Goal: Feedback & Contribution: Submit feedback/report problem

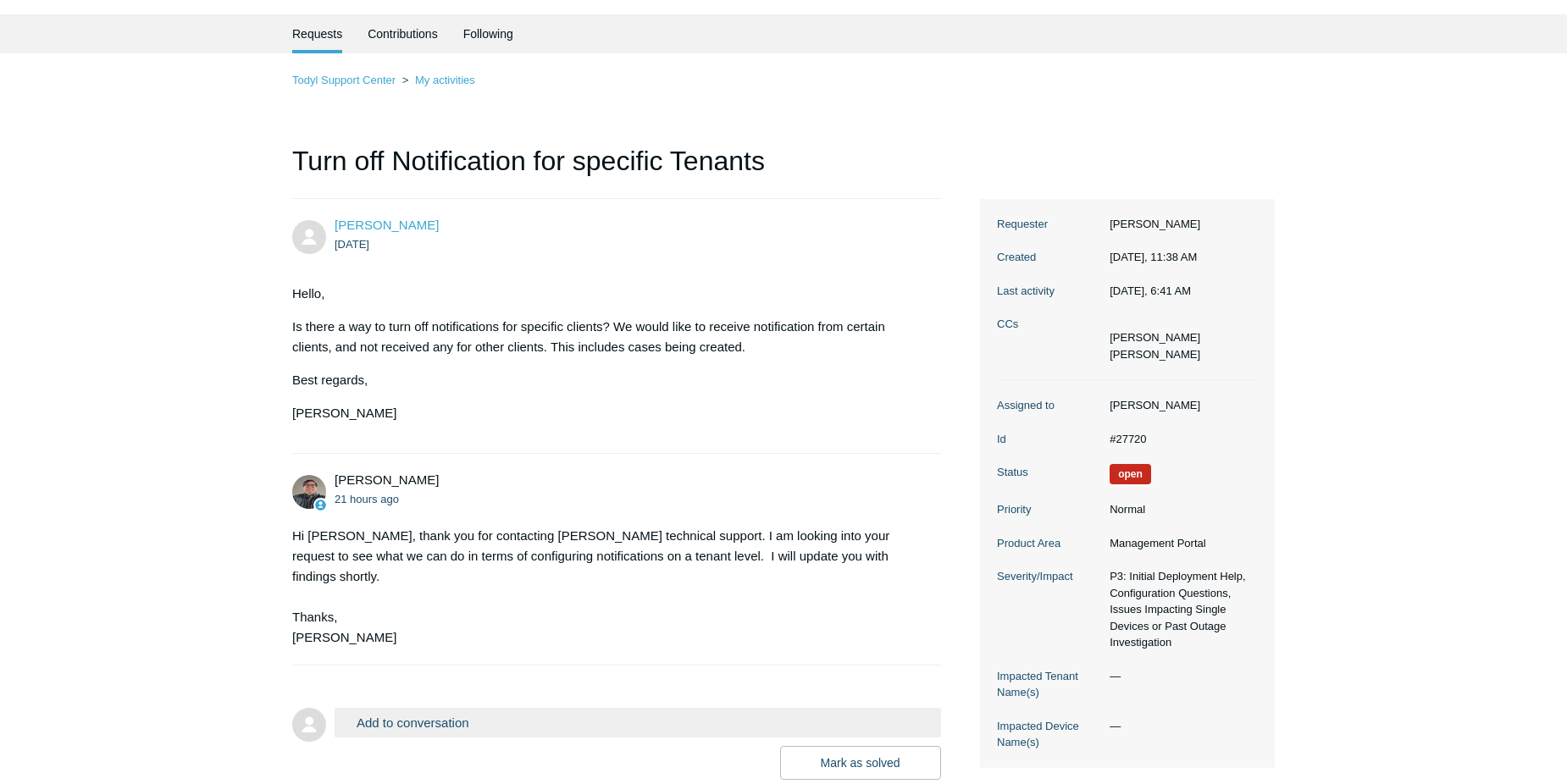
scroll to position [85, 0]
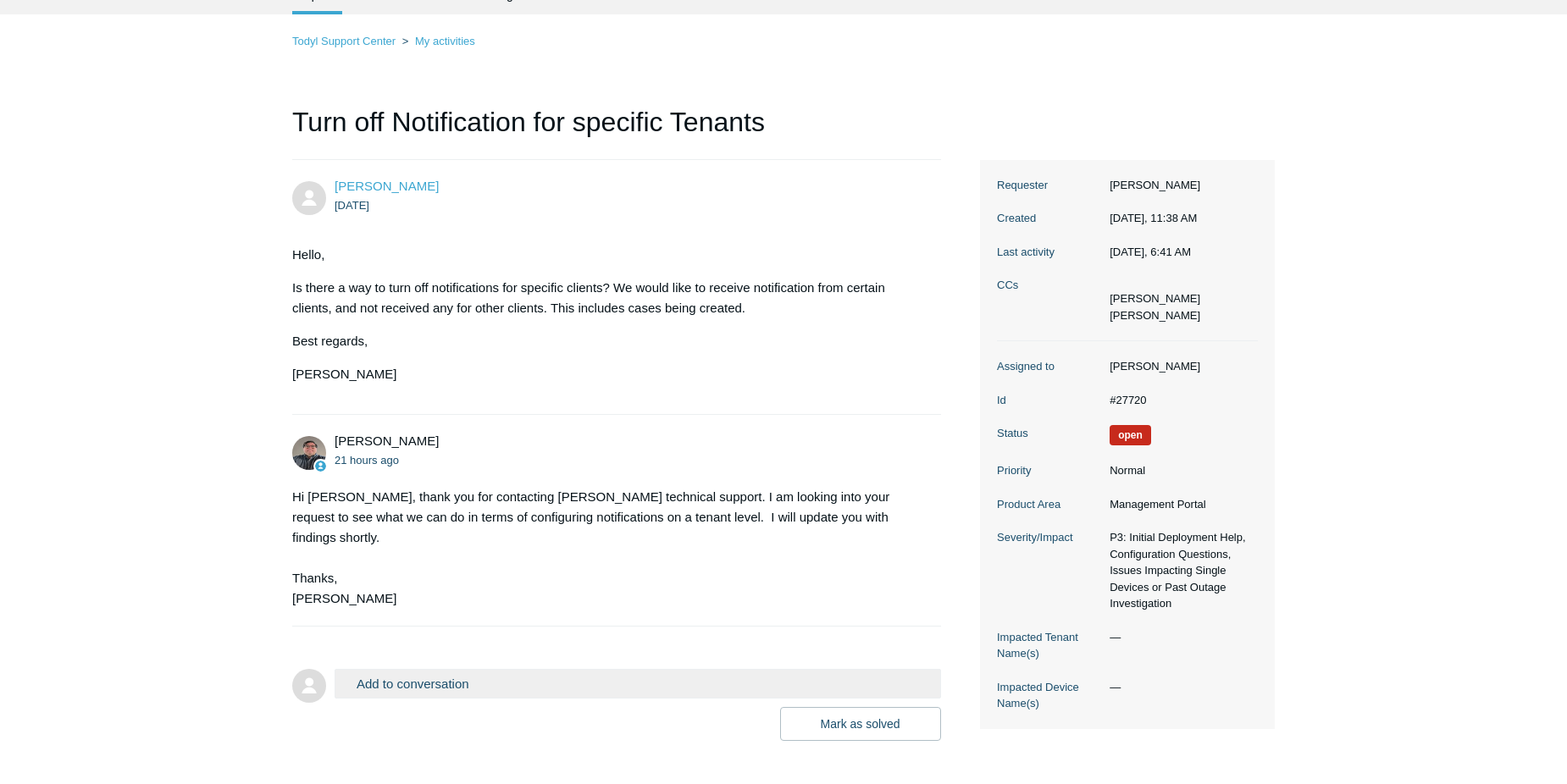
click at [476, 669] on button "Add to conversation" at bounding box center [638, 684] width 606 height 30
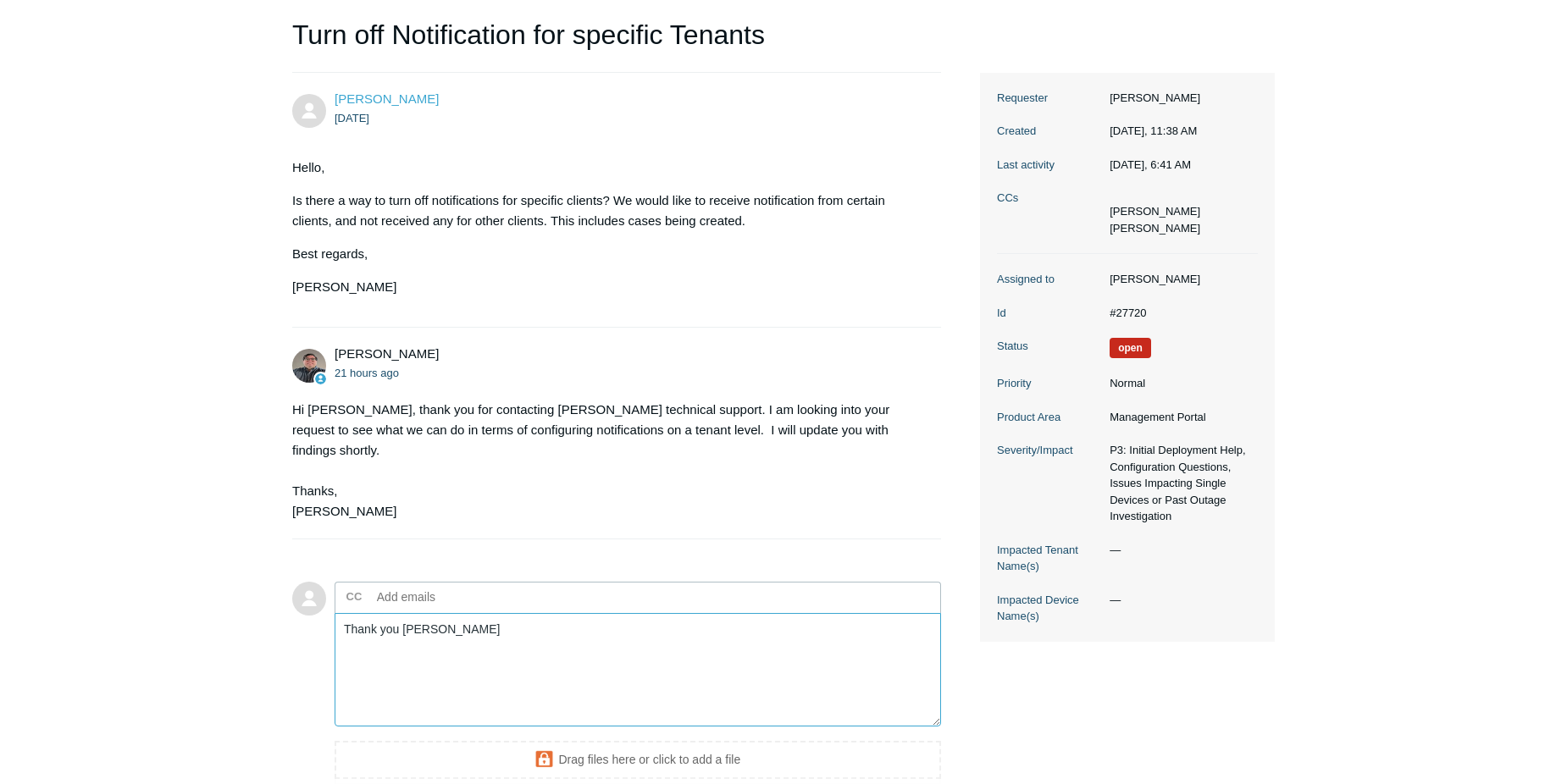
scroll to position [324, 0]
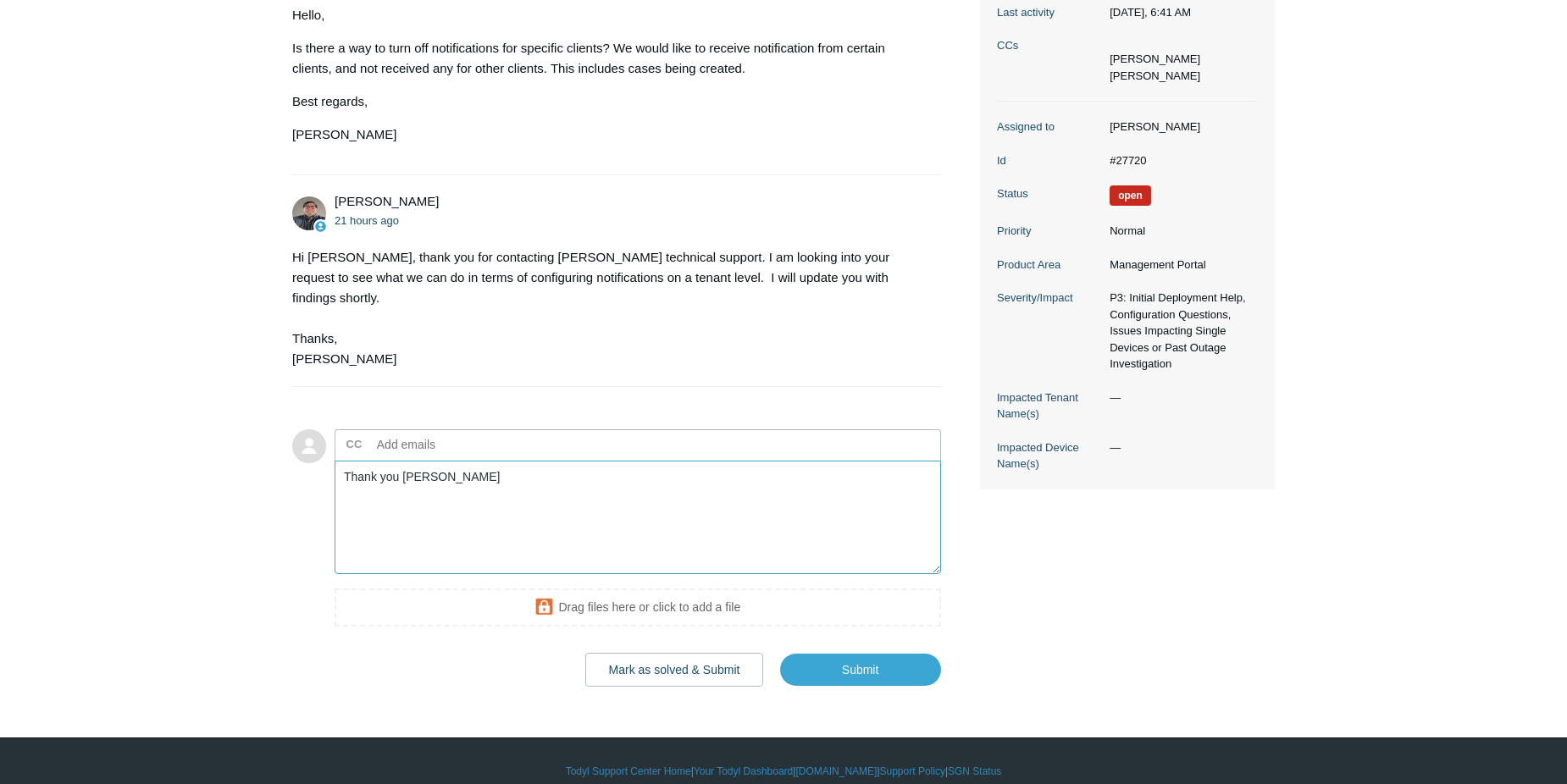
type textarea "Thank you Matt"
click at [861, 653] on input "Submit" at bounding box center [860, 670] width 161 height 34
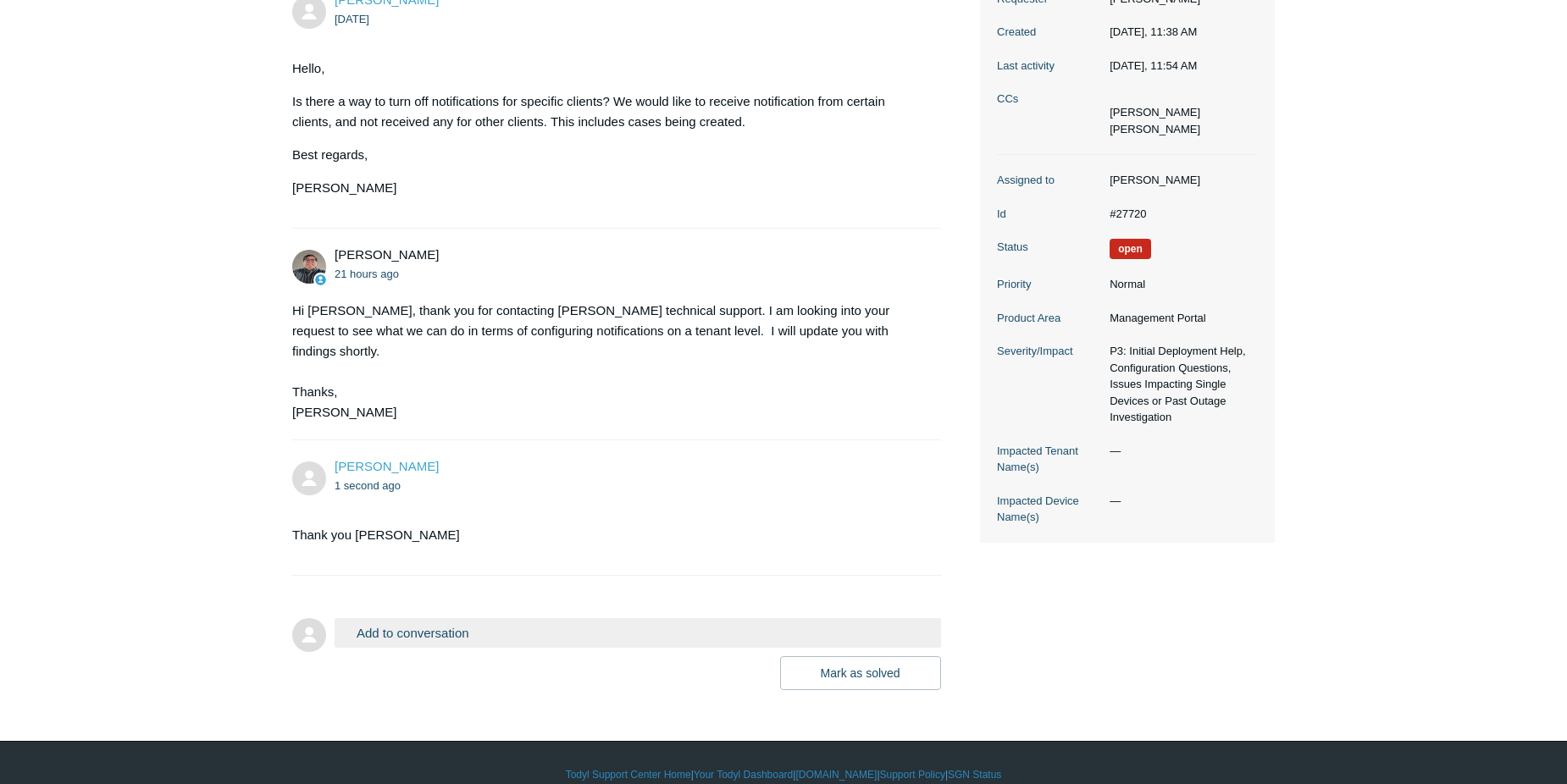
scroll to position [274, 0]
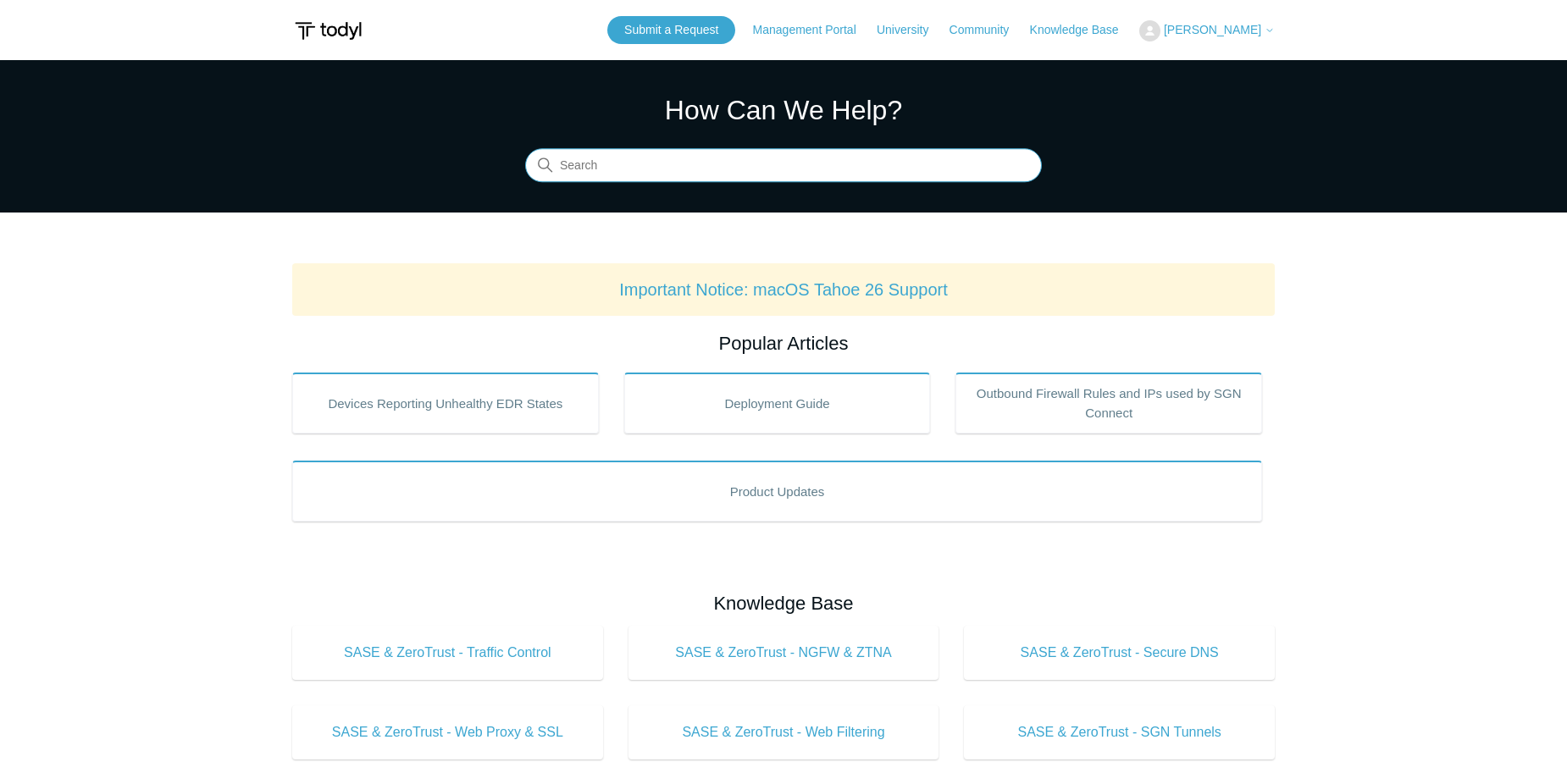
click at [645, 175] on input "Search" at bounding box center [783, 166] width 516 height 34
type input "SOAR"
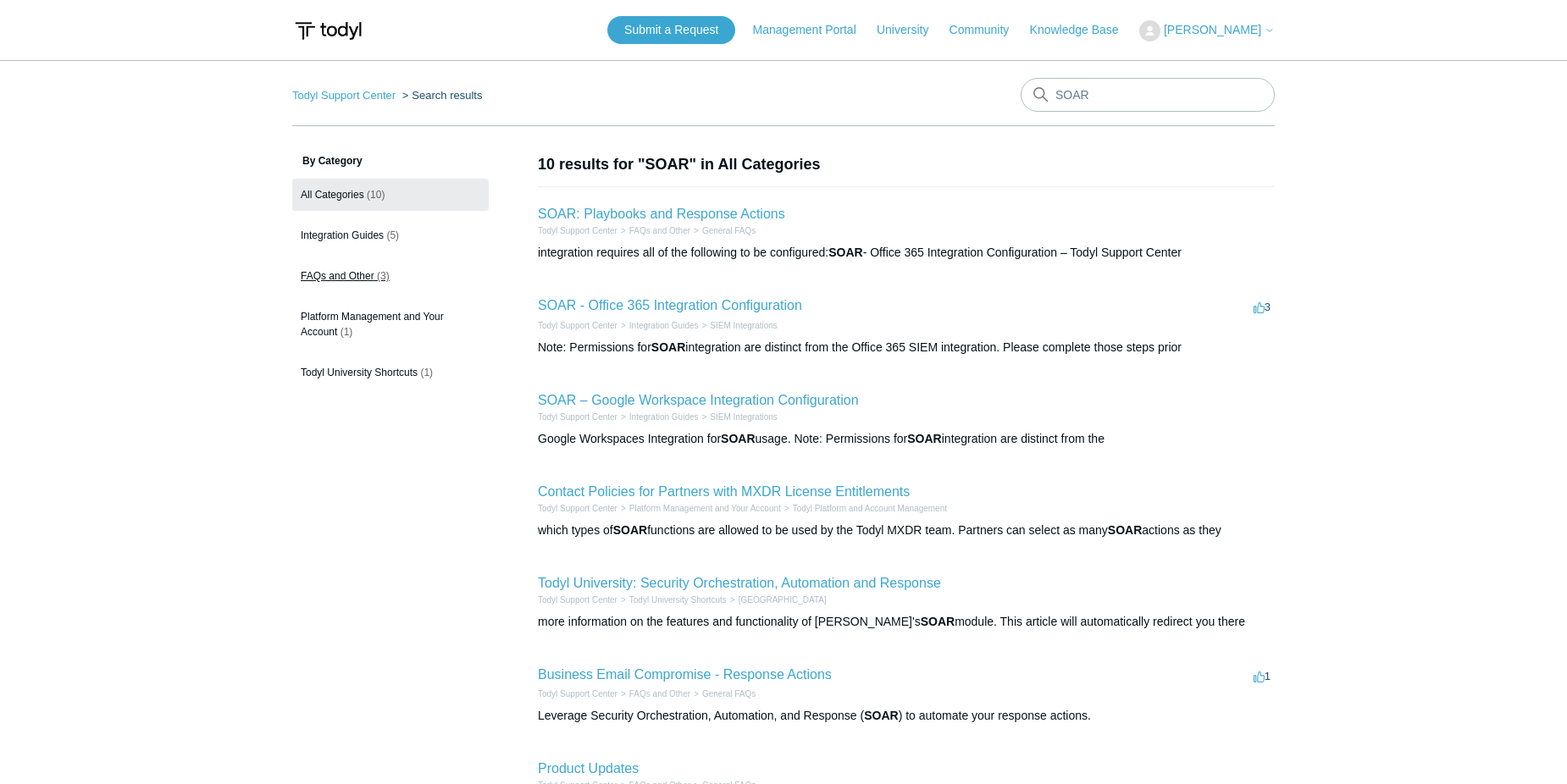
click at [356, 283] on link "FAQs and Other (3)" at bounding box center [390, 276] width 197 height 32
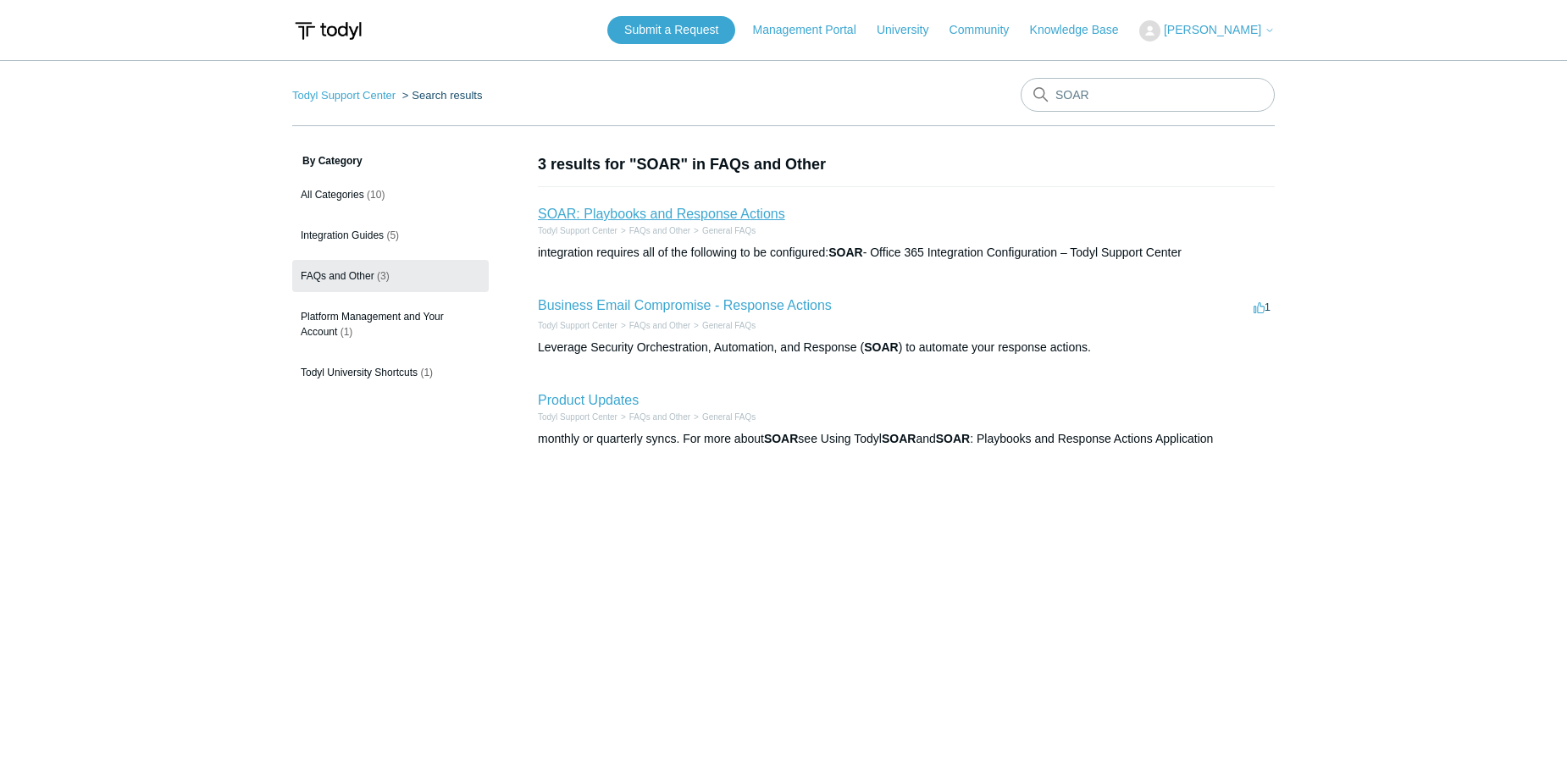
click at [691, 211] on link "SOAR: Playbooks and Response Actions" at bounding box center [661, 214] width 247 height 14
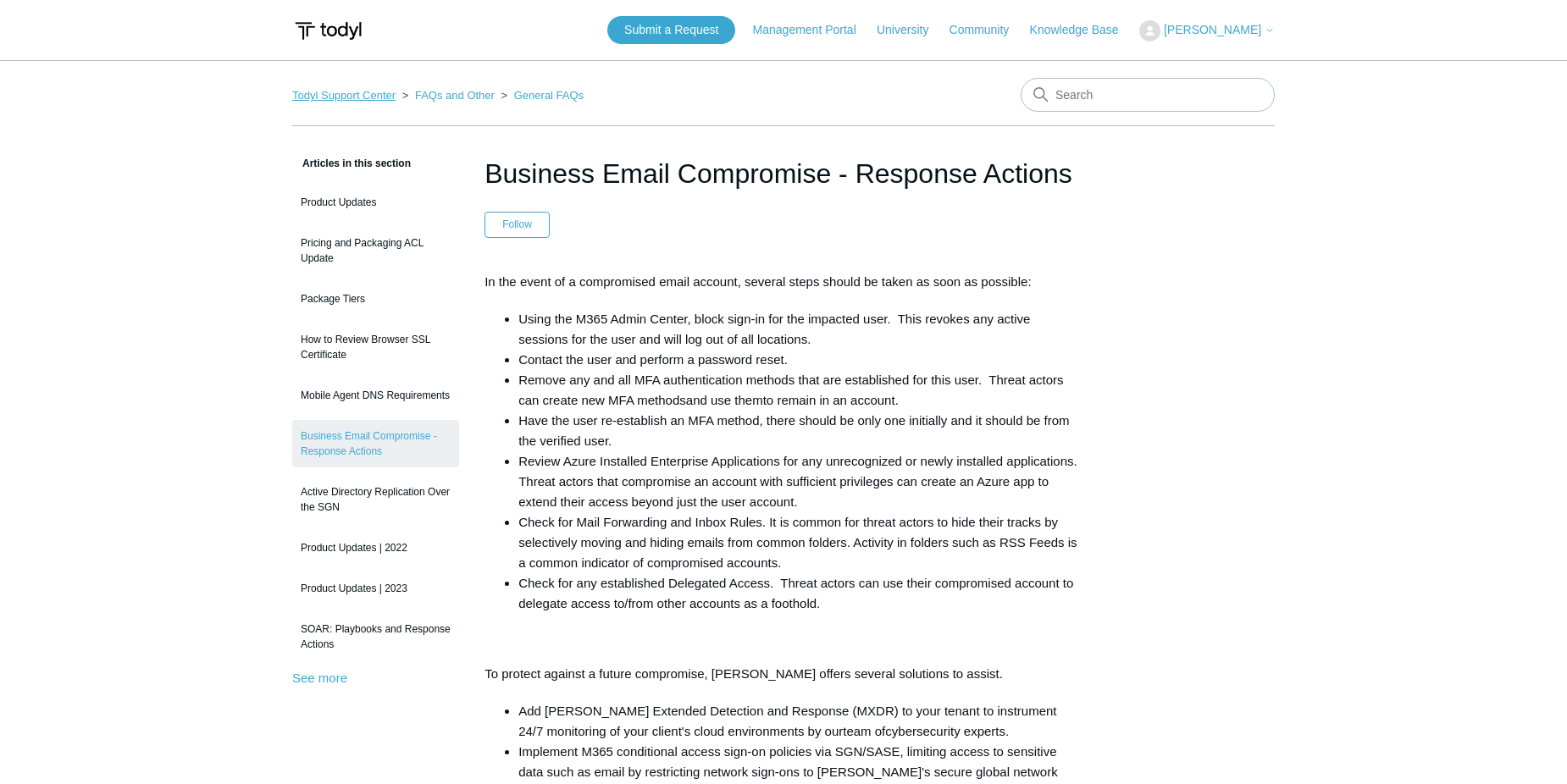
click at [386, 95] on link "Todyl Support Center" at bounding box center [343, 95] width 103 height 13
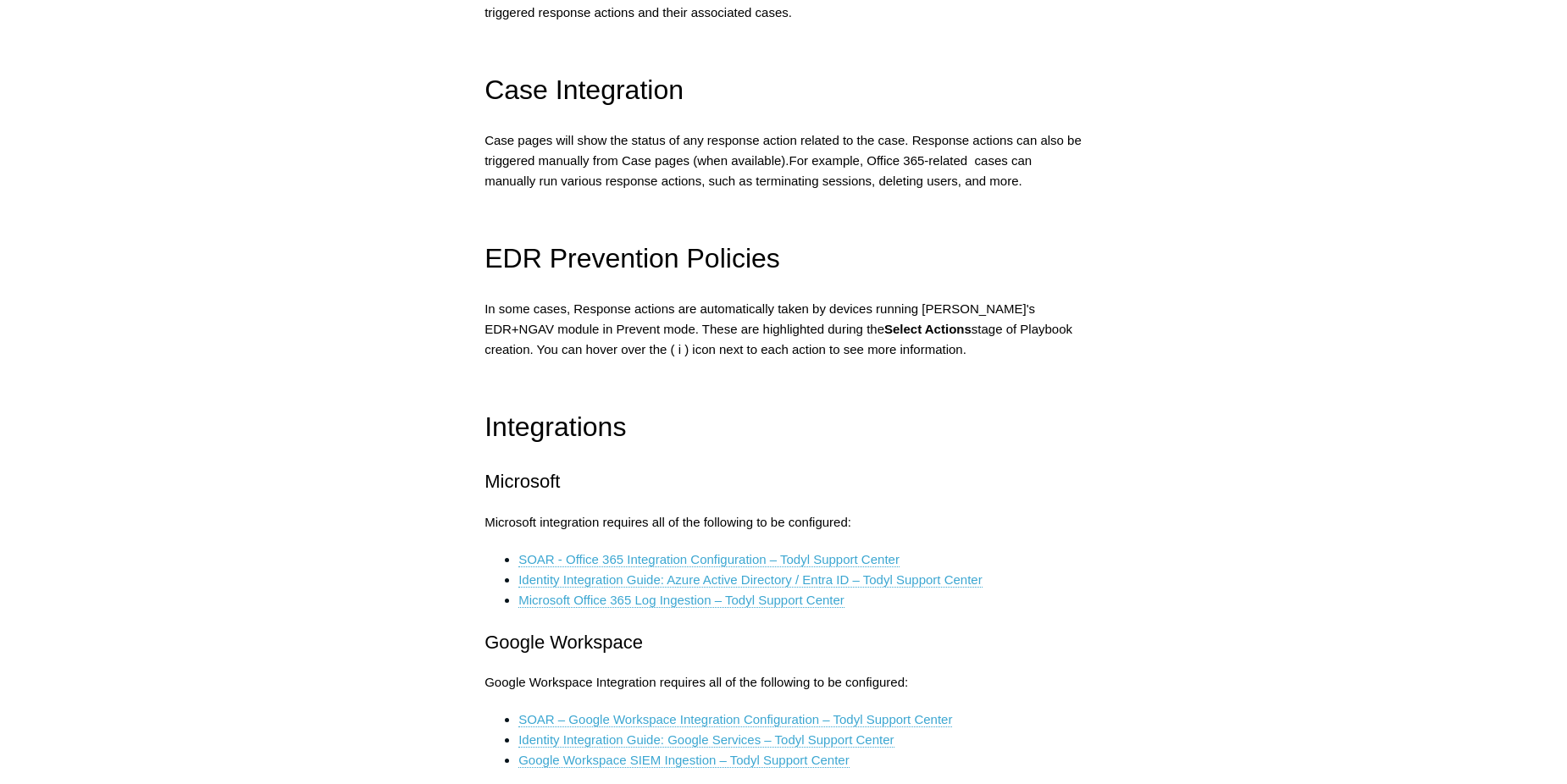
scroll to position [2032, 0]
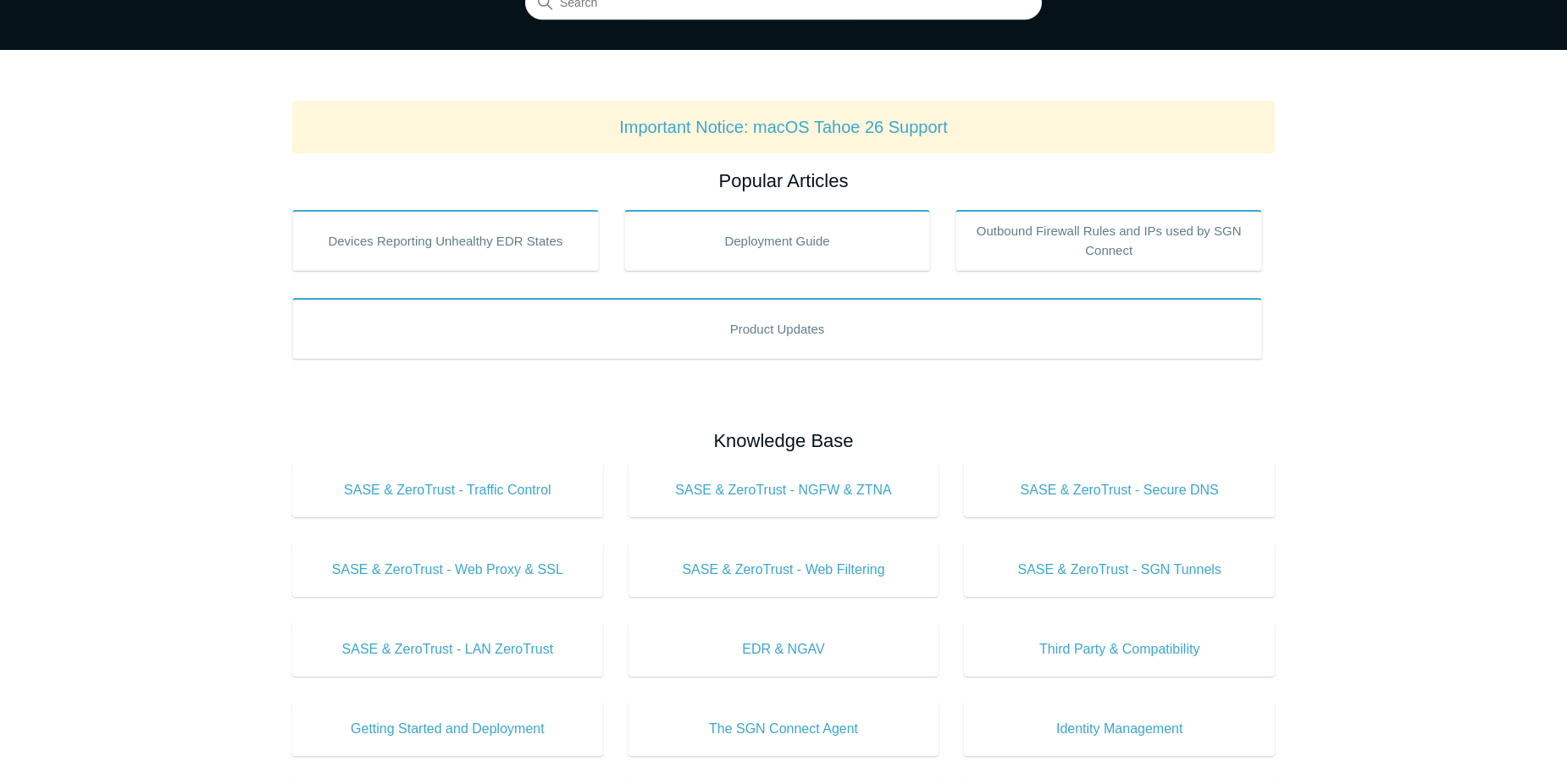
scroll to position [339, 0]
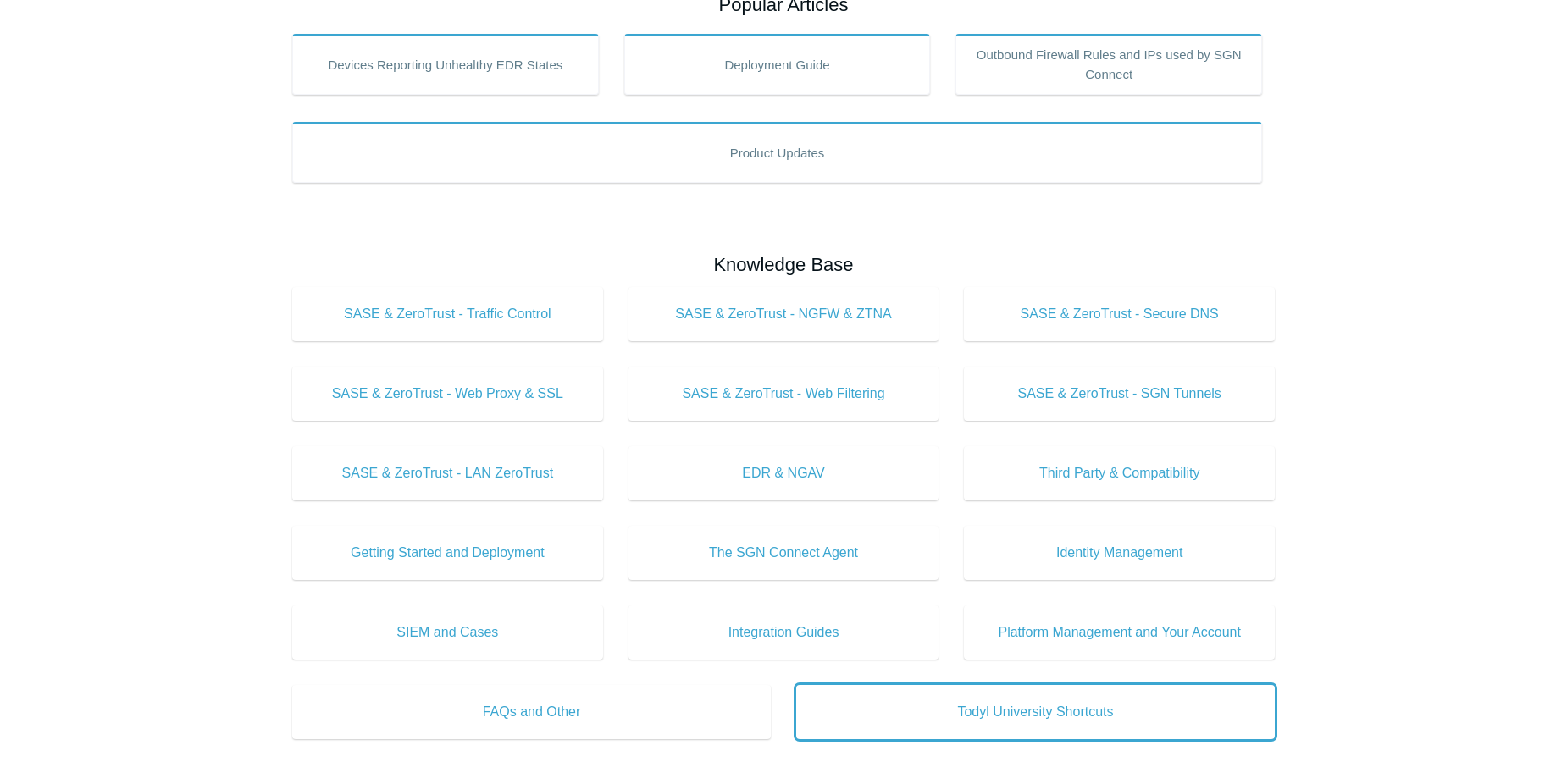
click at [1077, 703] on span "Todyl University Shortcuts" at bounding box center [1035, 712] width 428 height 20
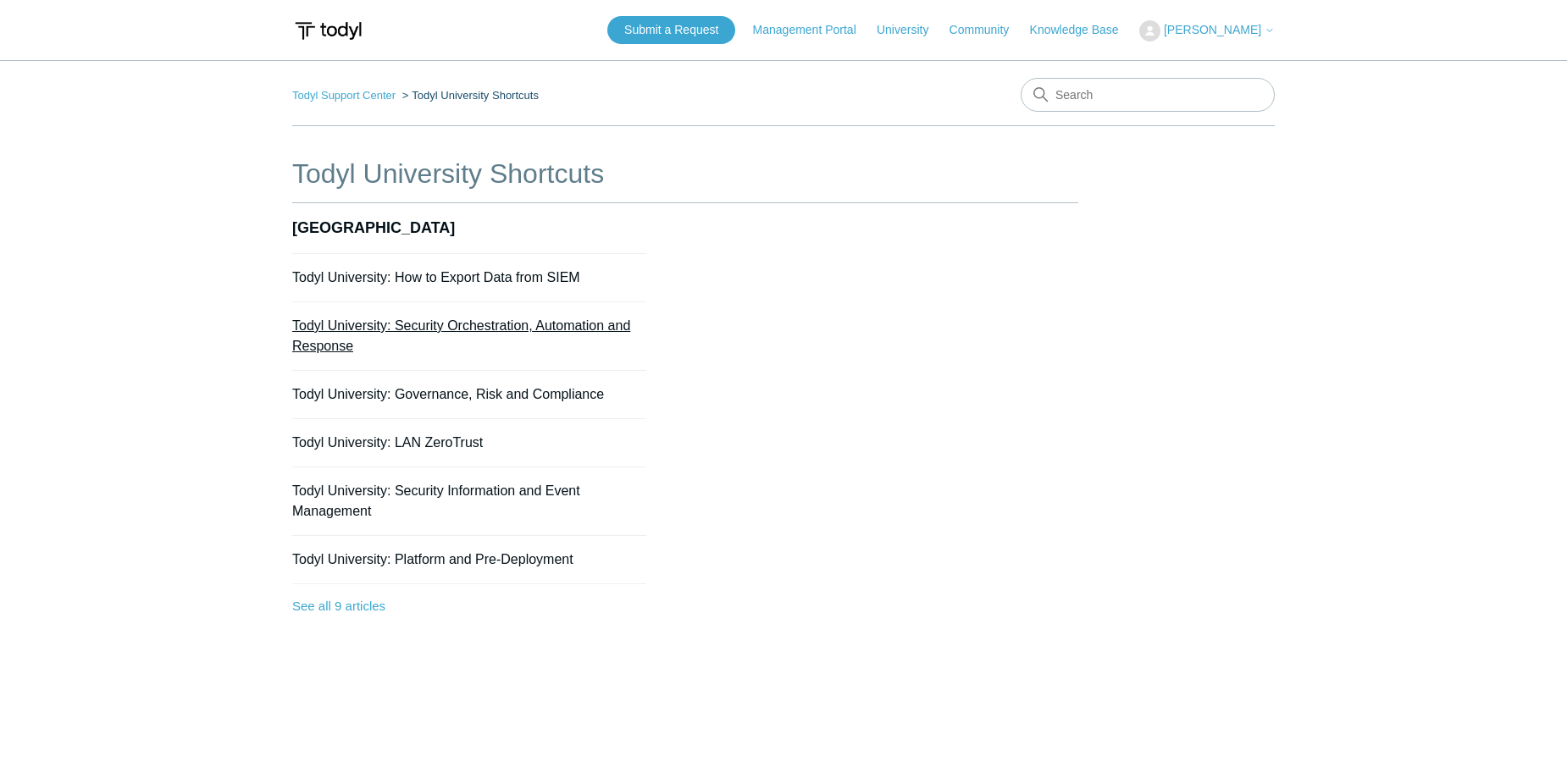
click at [549, 328] on link "Todyl University: Security Orchestration, Automation and Response" at bounding box center [460, 336] width 338 height 35
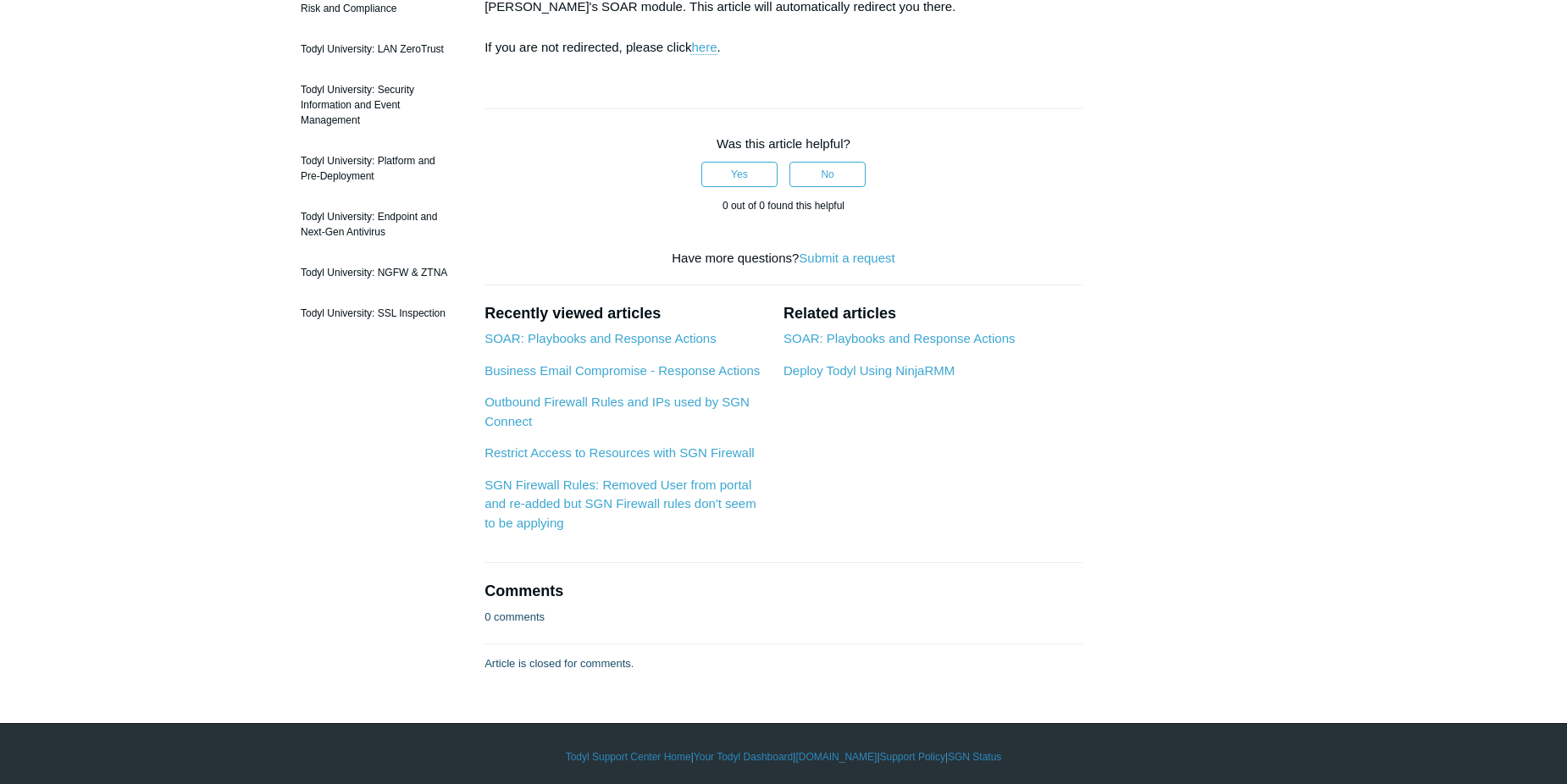
scroll to position [339, 0]
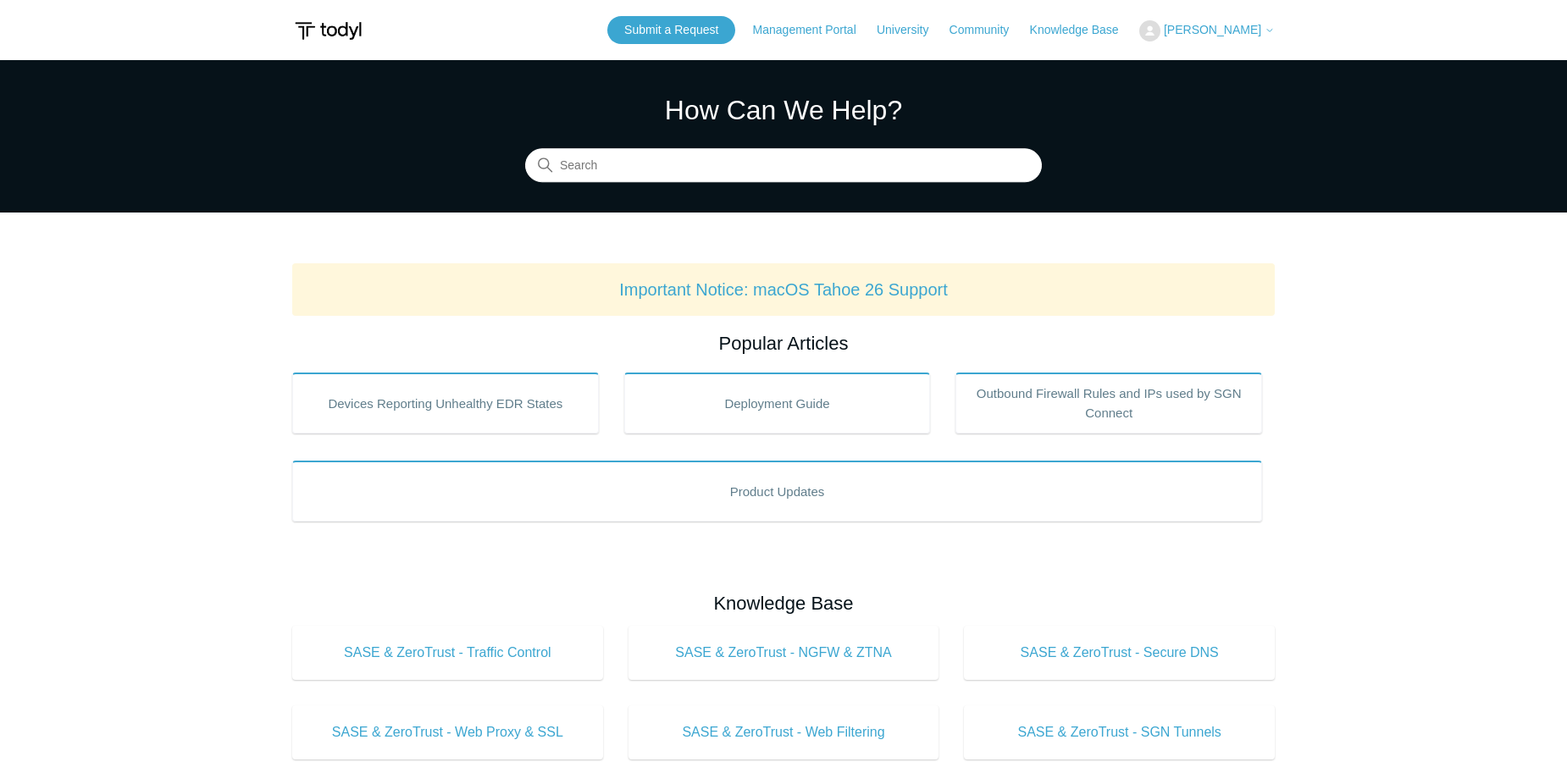
scroll to position [335, 0]
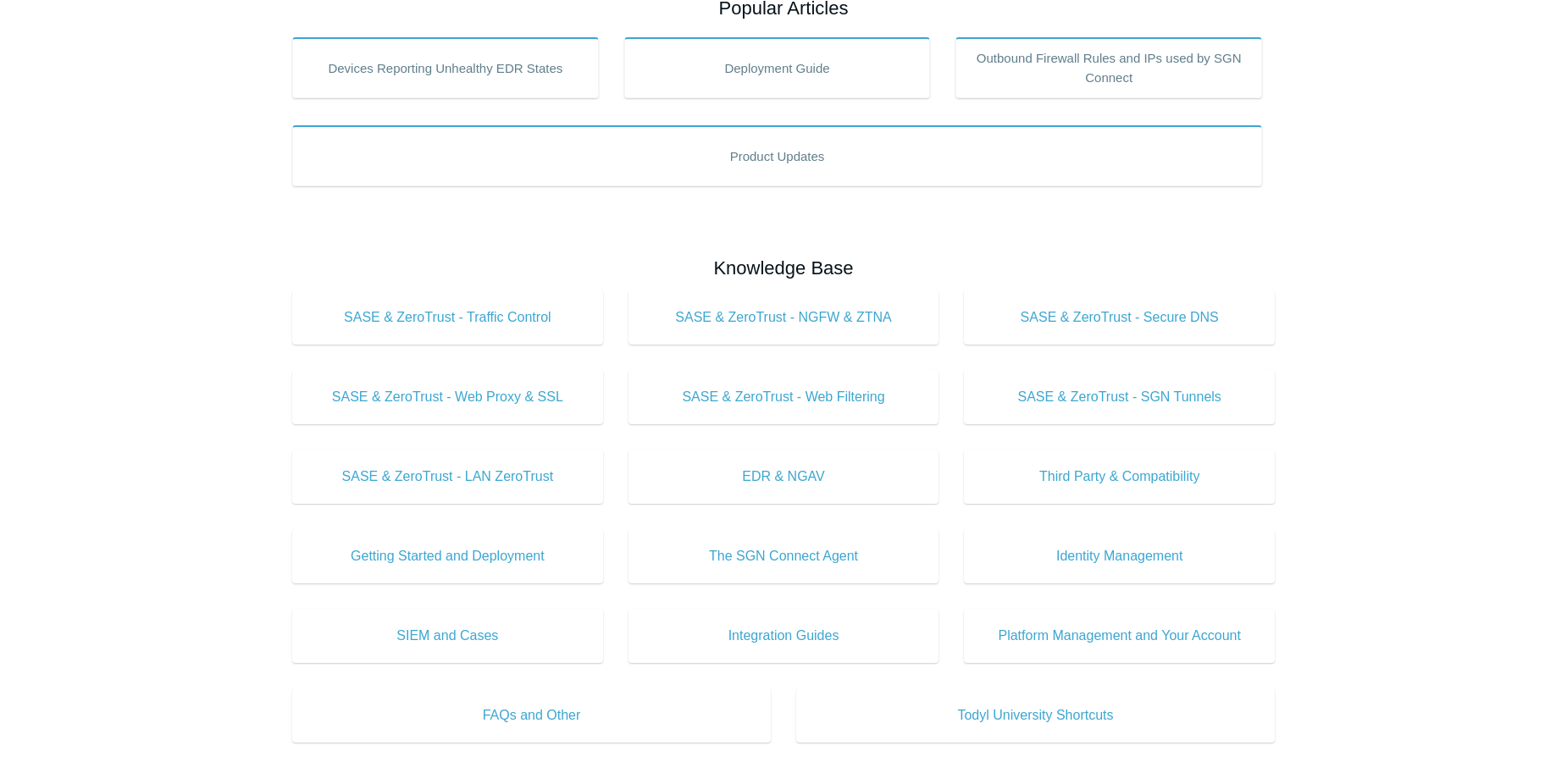
click at [1091, 258] on h2 "Knowledge Base" at bounding box center [783, 268] width 983 height 28
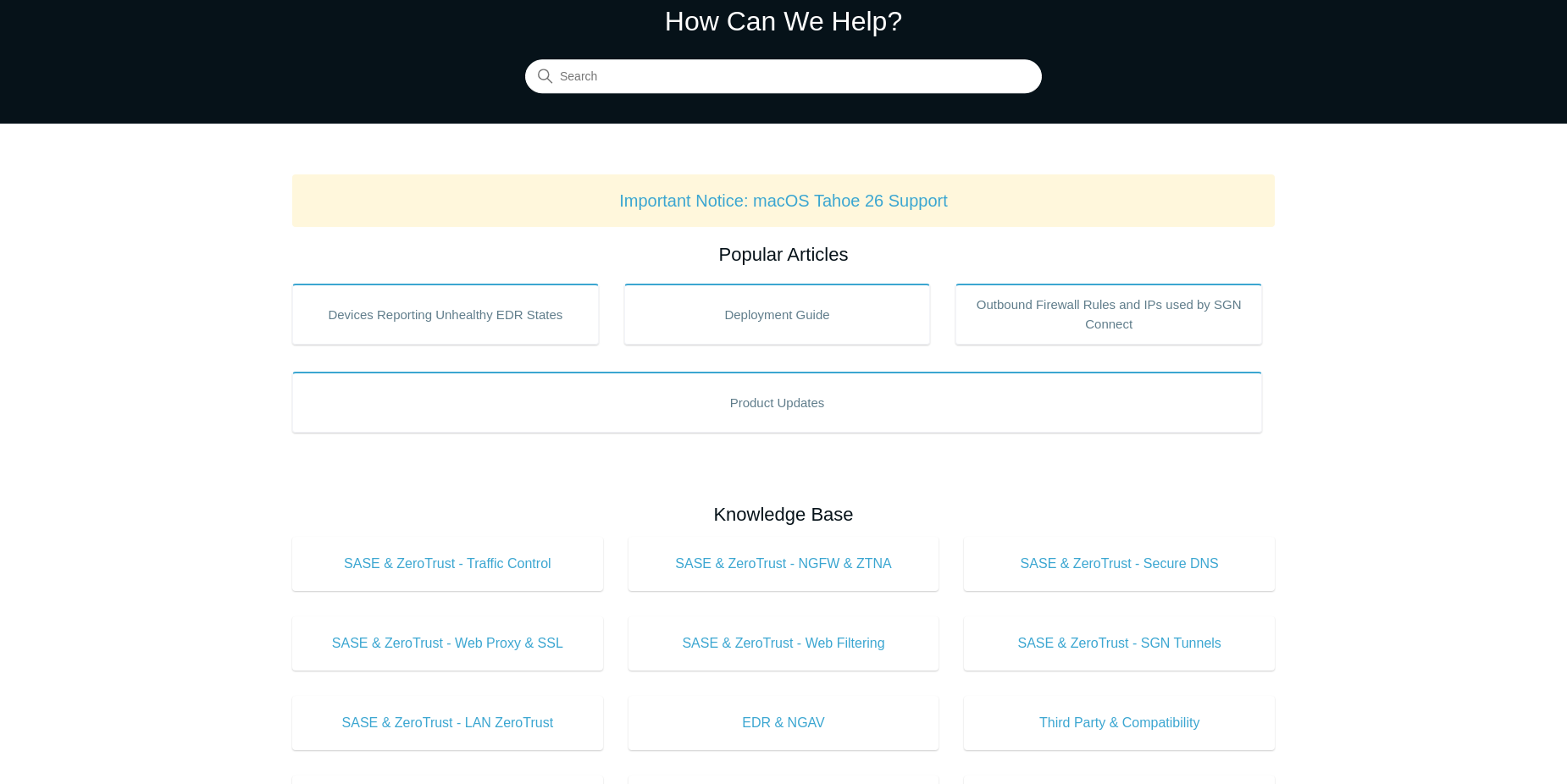
scroll to position [81, 0]
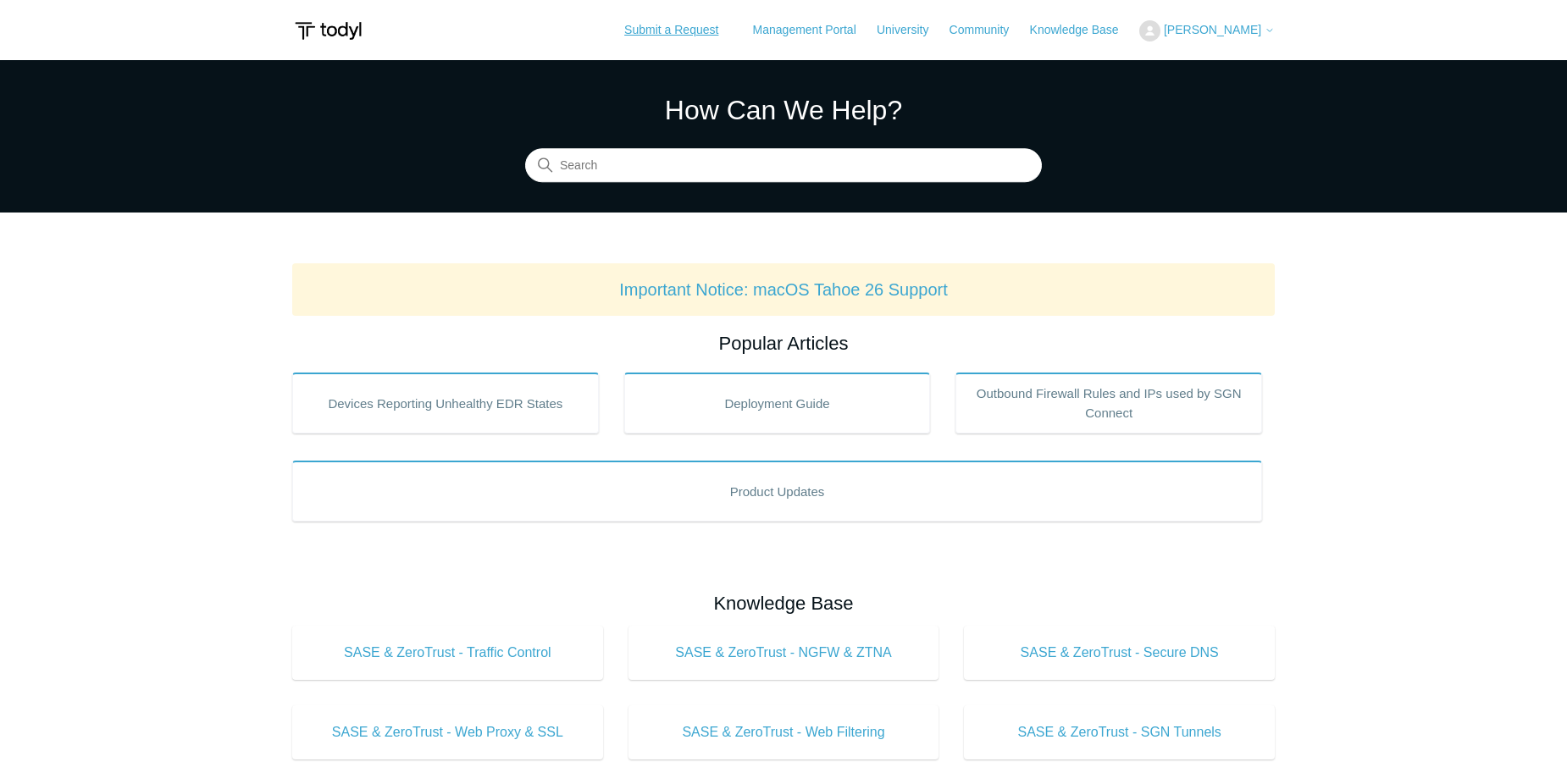
click at [716, 40] on link "Submit a Request" at bounding box center [671, 30] width 128 height 28
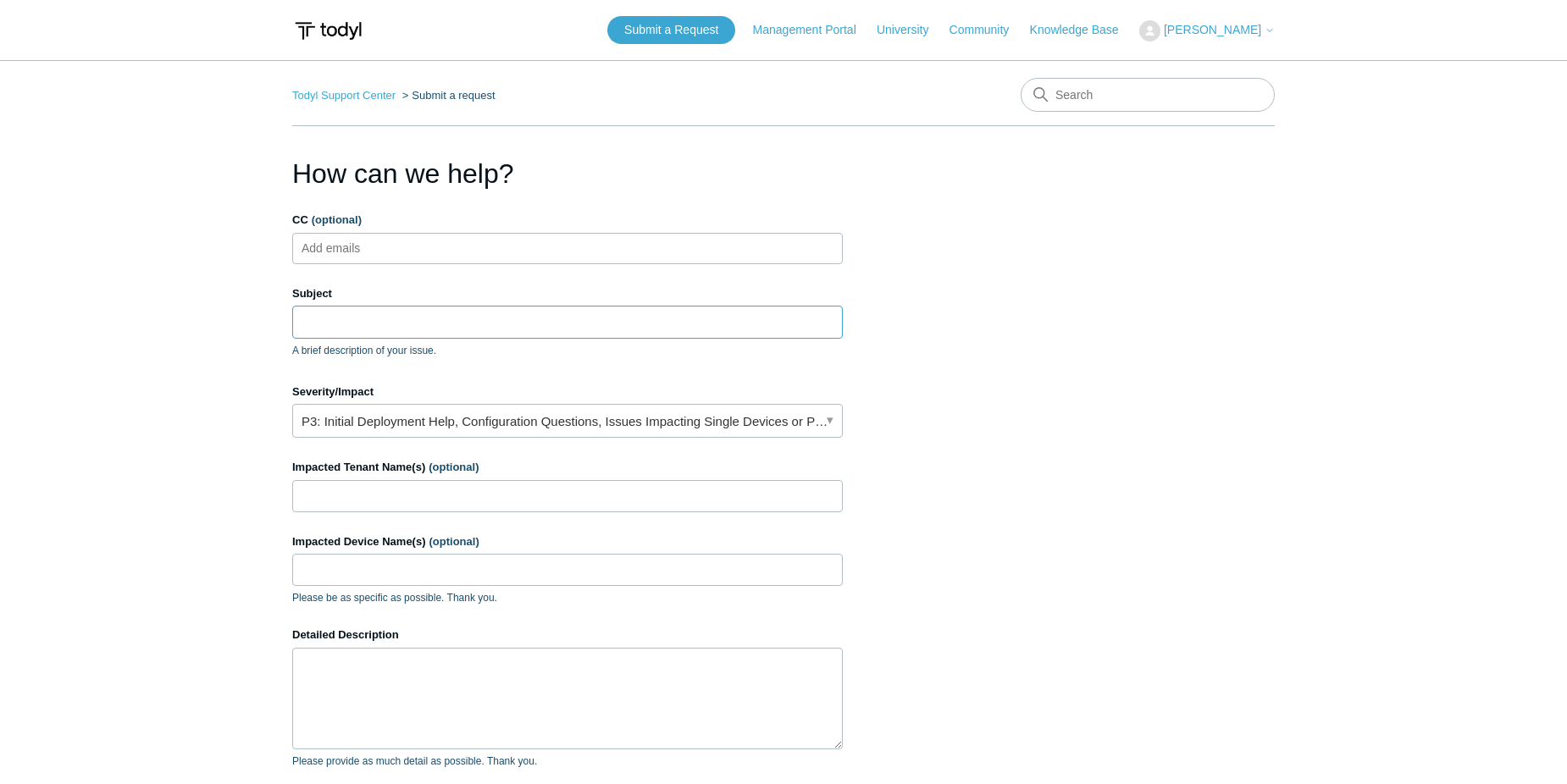
click at [442, 323] on input "Subject" at bounding box center [567, 321] width 550 height 32
type input "s"
type input "SOAR Playbook Failed"
click at [344, 663] on div "Detailed Description Please provide as much detail as possible. Thank you." at bounding box center [567, 697] width 550 height 142
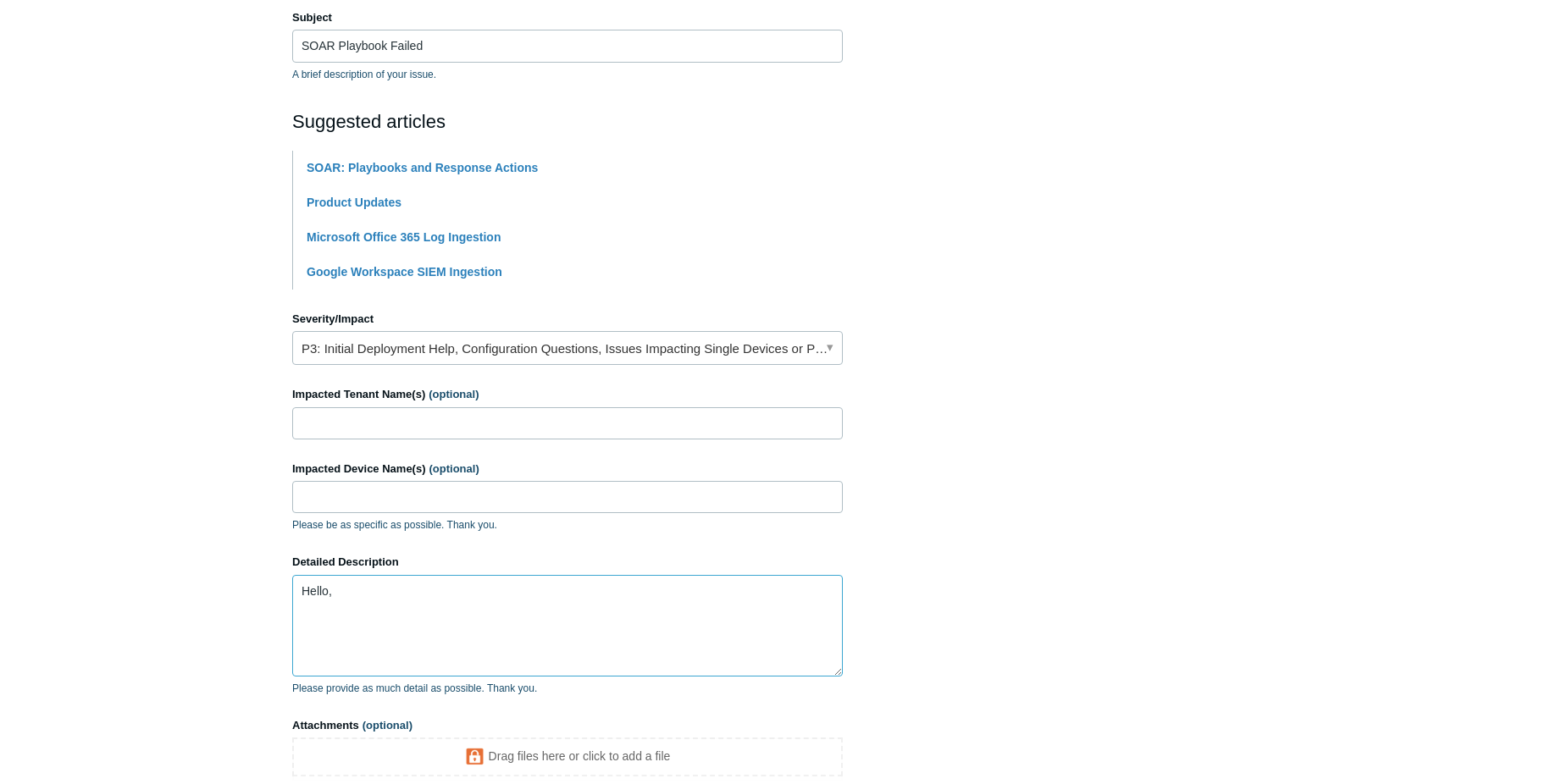
scroll to position [450, 0]
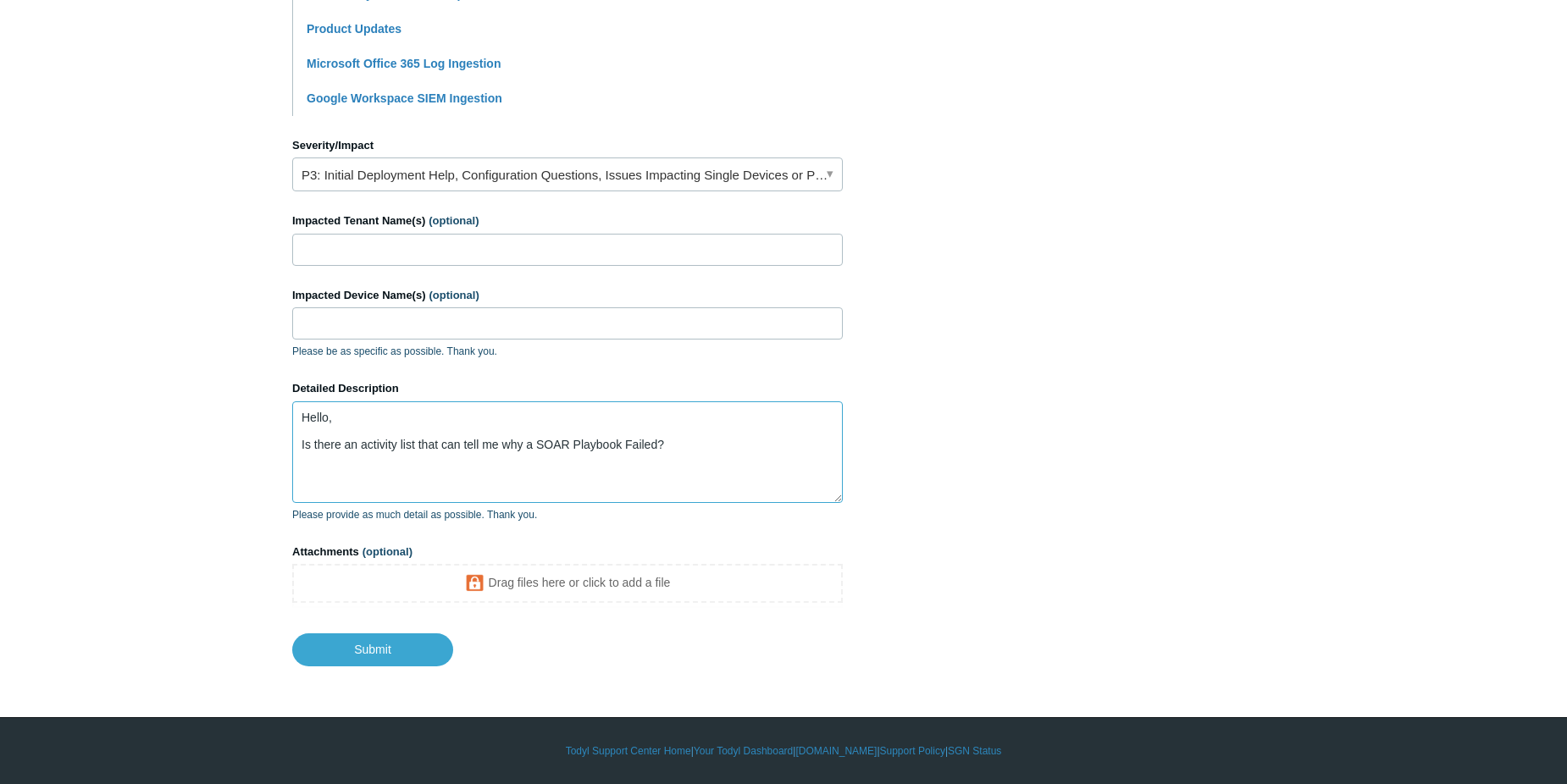
click at [642, 438] on textarea "Hello, Is there an activity list that can tell me why a SOAR Playbook Failed?" at bounding box center [567, 452] width 550 height 101
click at [676, 443] on textarea "Hello, Is there an activity list that can tell me why a SOAR Playbook failed?" at bounding box center [567, 452] width 550 height 101
click at [419, 484] on textarea "Hello, Is there an activity list that can tell me why a SOAR Playbook failed? C…" at bounding box center [567, 452] width 550 height 101
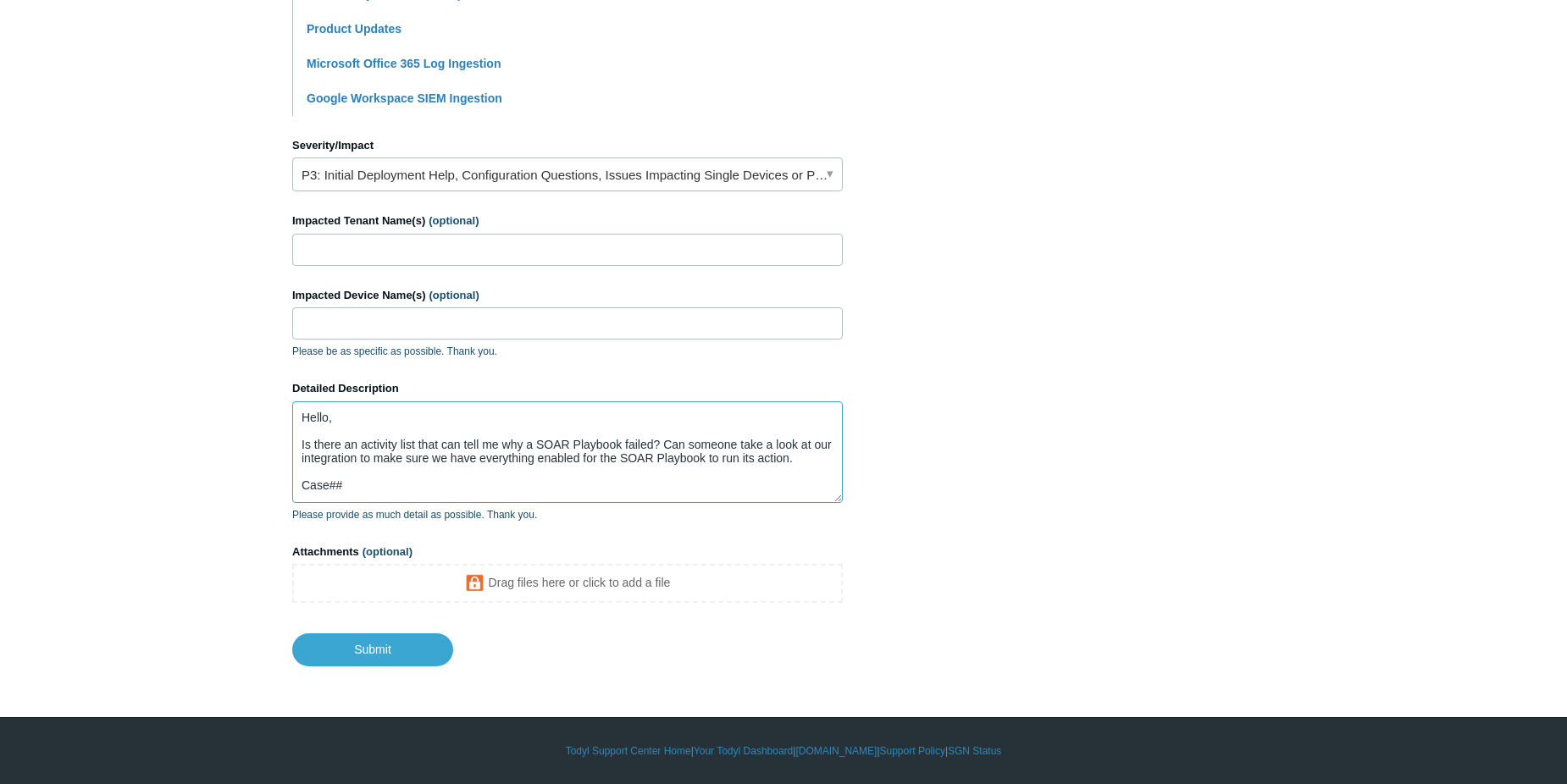
paste textarea "0000055556060820"
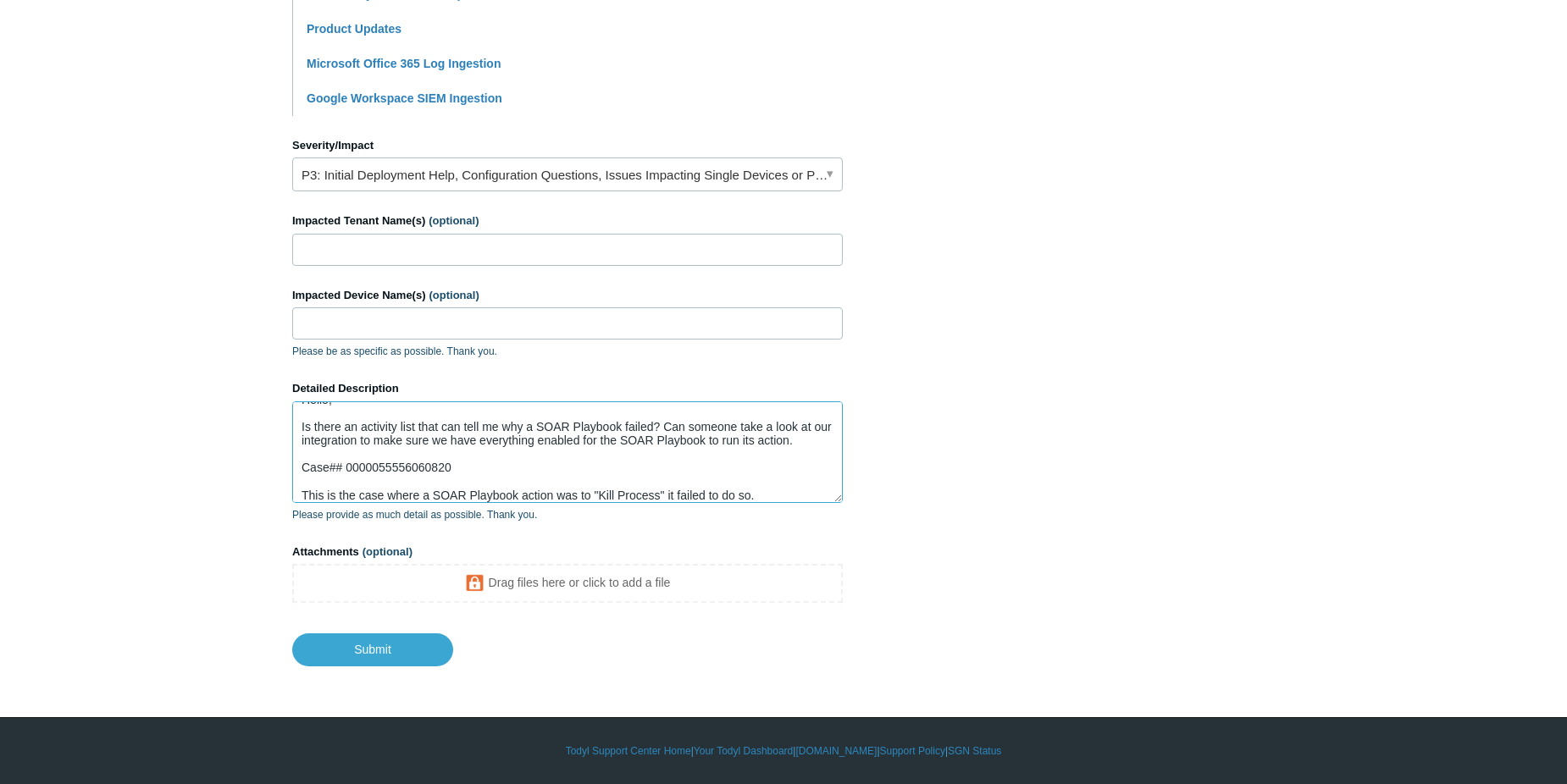
click at [760, 431] on textarea "Hello, Is there an activity list that can tell me why a SOAR Playbook failed? C…" at bounding box center [567, 452] width 550 height 101
click at [676, 457] on textarea "Hello, Is there an activity list that can tell me why a SOAR Playbook failed? C…" at bounding box center [567, 452] width 550 height 101
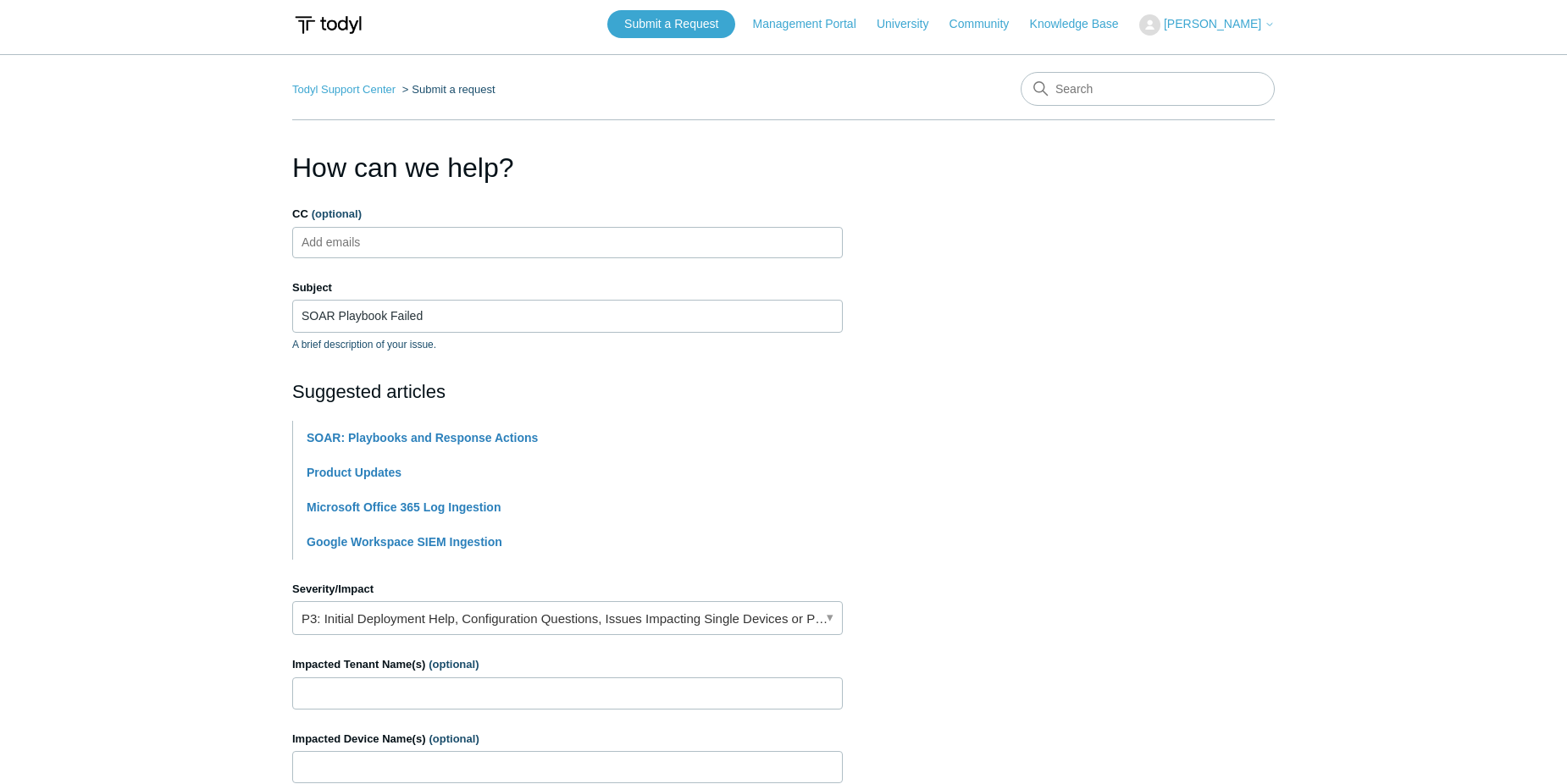
scroll to position [0, 0]
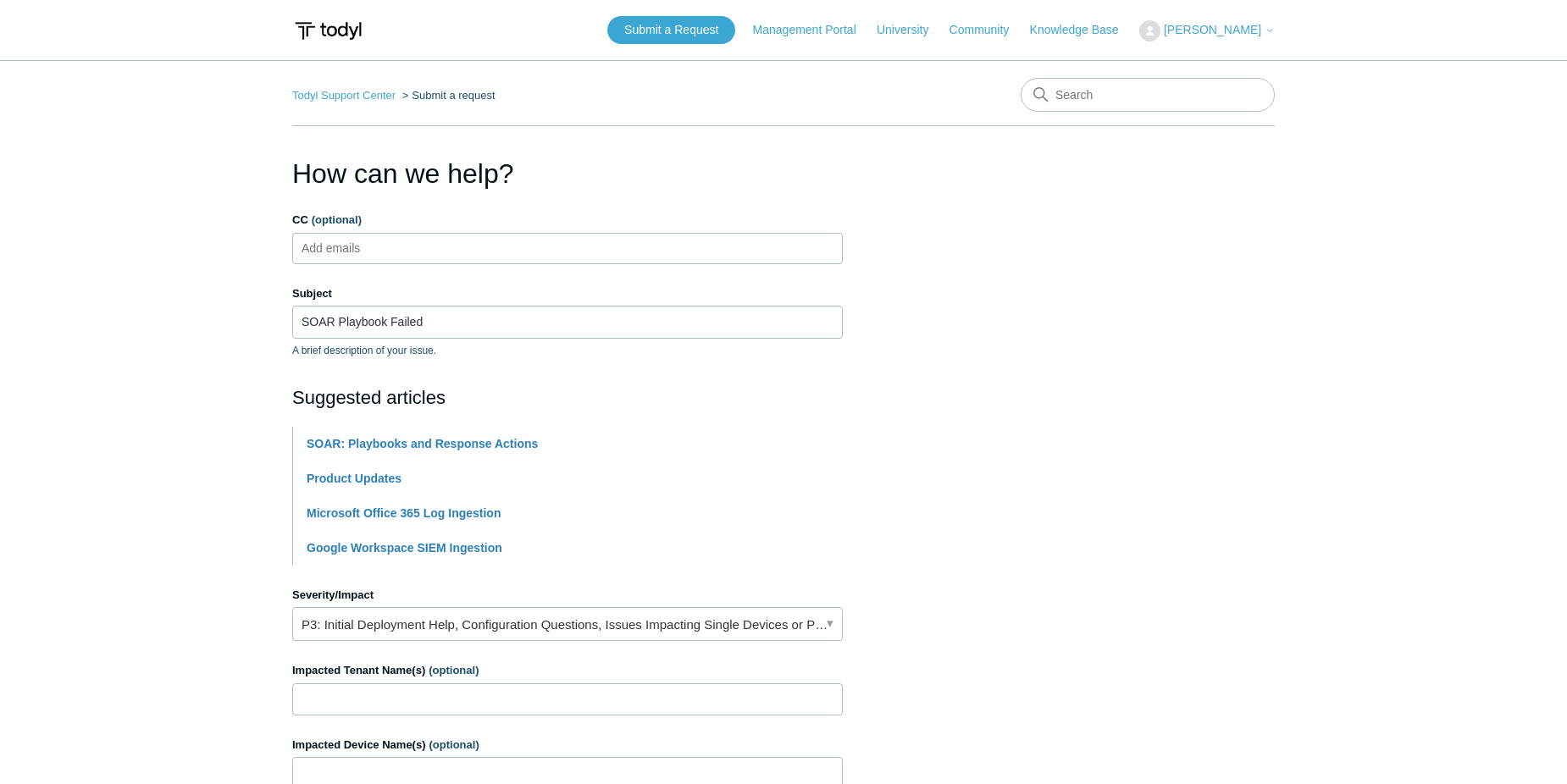
type textarea "Hello, Is there an activity list that can tell me why a SOAR Playbook failed? C…"
click at [380, 240] on input "CC (optional)" at bounding box center [345, 248] width 100 height 25
click at [416, 245] on ul "Add emails" at bounding box center [567, 249] width 550 height 31
paste input "0000055556060820"
type input "0000055556060820"
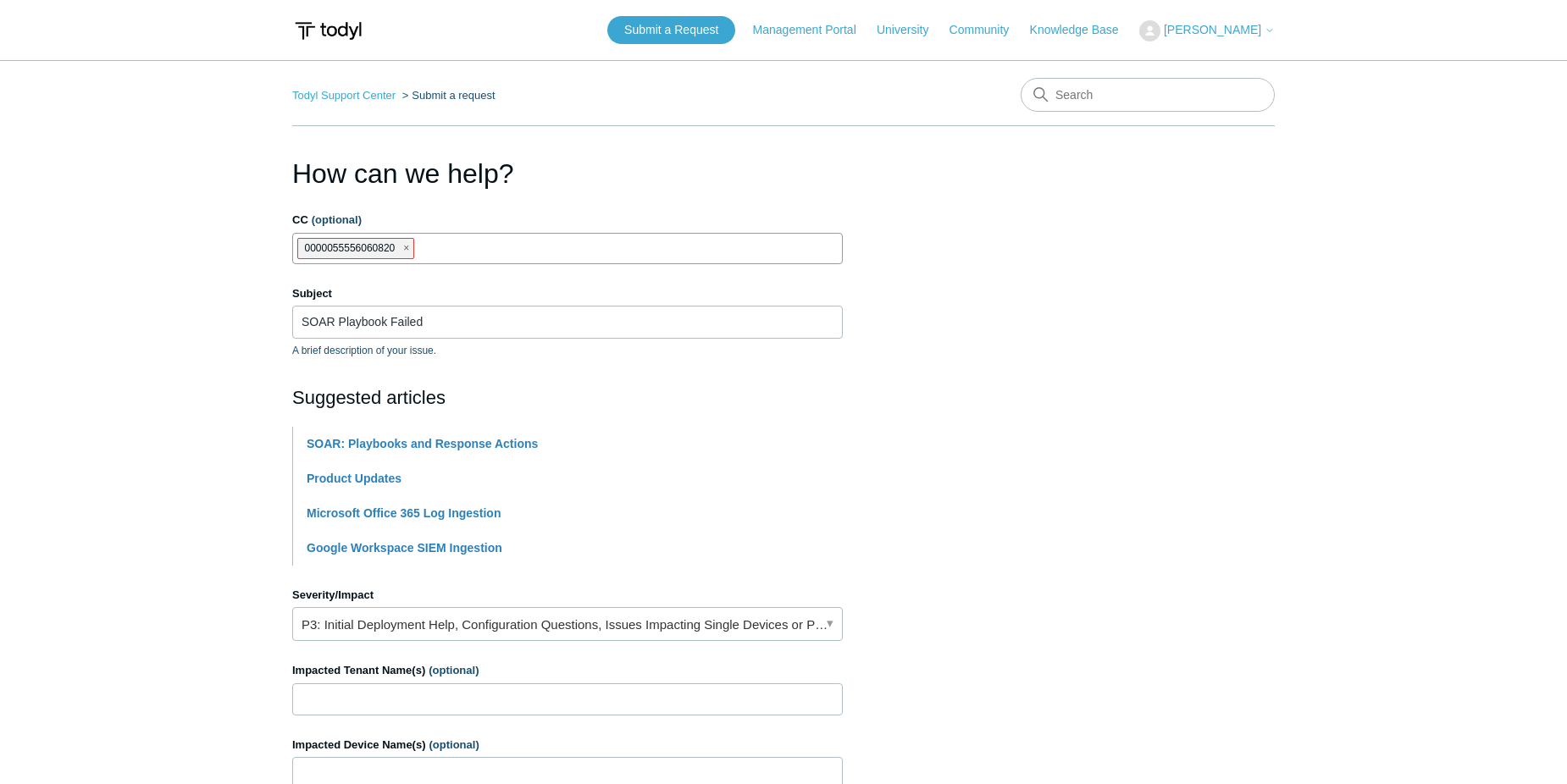
click at [406, 250] on span "close" at bounding box center [405, 248] width 6 height 19
click at [466, 242] on ul "Add emails" at bounding box center [567, 249] width 550 height 31
paste input "eliezerm@divergeit.com"
type input "eliezerm@divergeit.com"
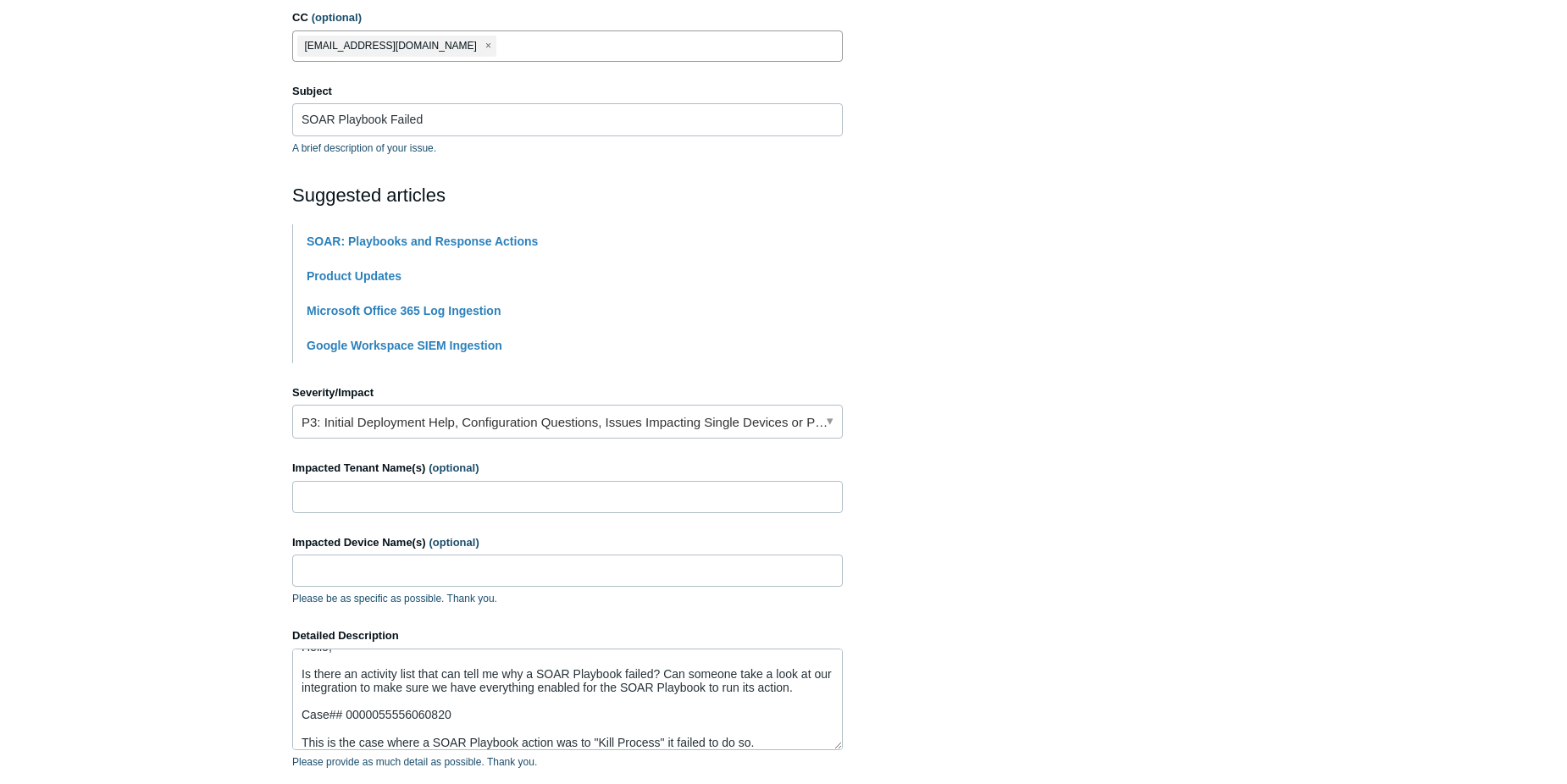
scroll to position [450, 0]
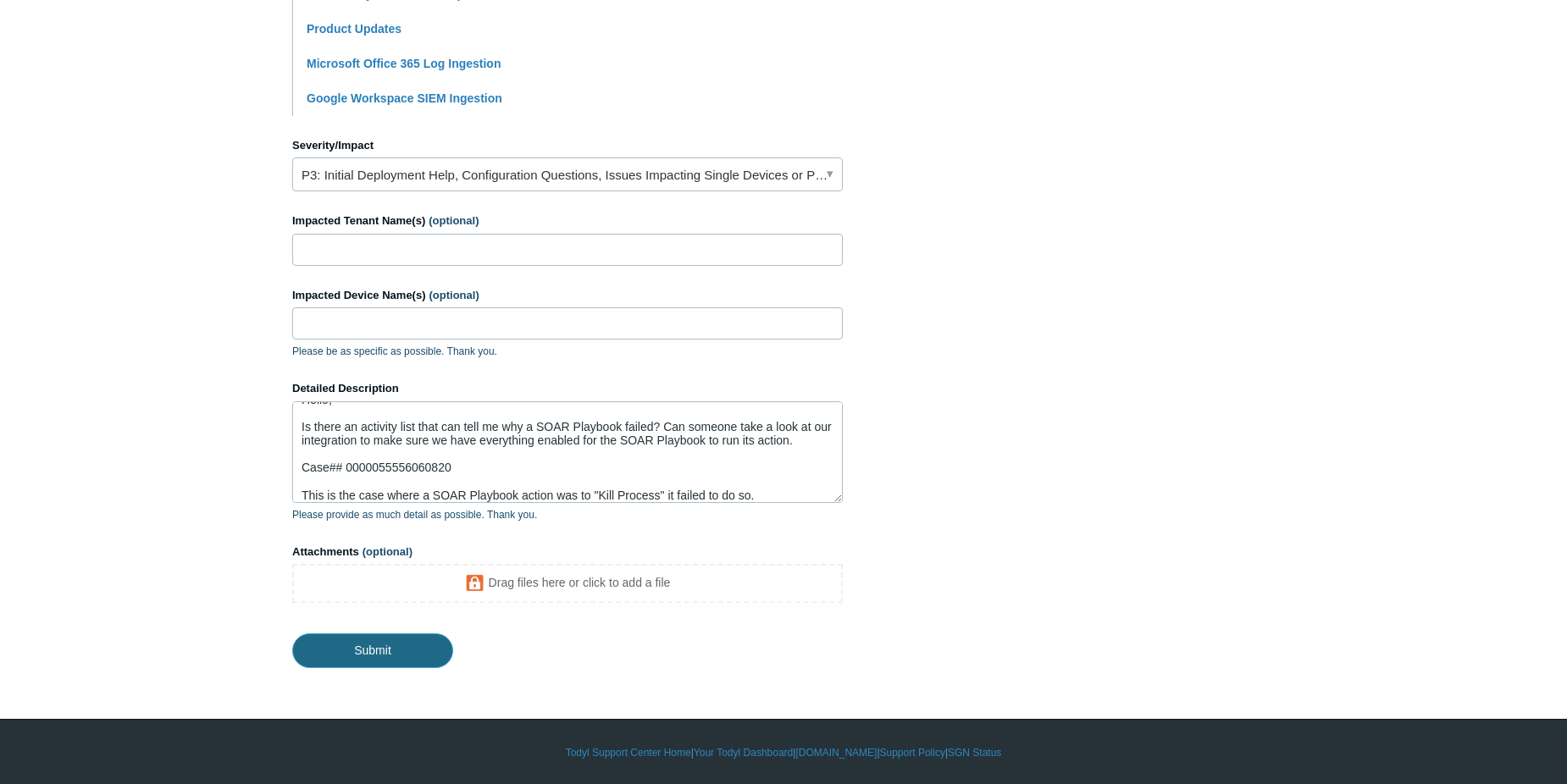
click at [371, 655] on input "Submit" at bounding box center [372, 650] width 161 height 34
